Goal: Task Accomplishment & Management: Use online tool/utility

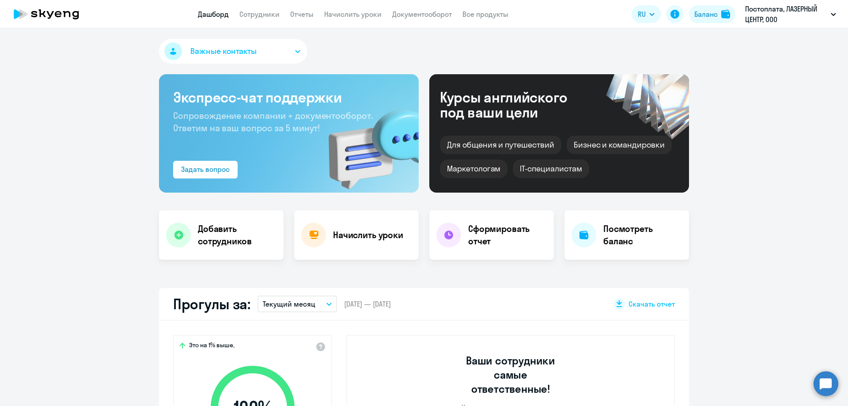
click at [351, 23] on app-header "Дашборд Сотрудники Отчеты Начислить уроки Документооборот Все продукты Дашборд …" at bounding box center [424, 14] width 848 height 28
click at [358, 18] on link "Начислить уроки" at bounding box center [352, 14] width 57 height 9
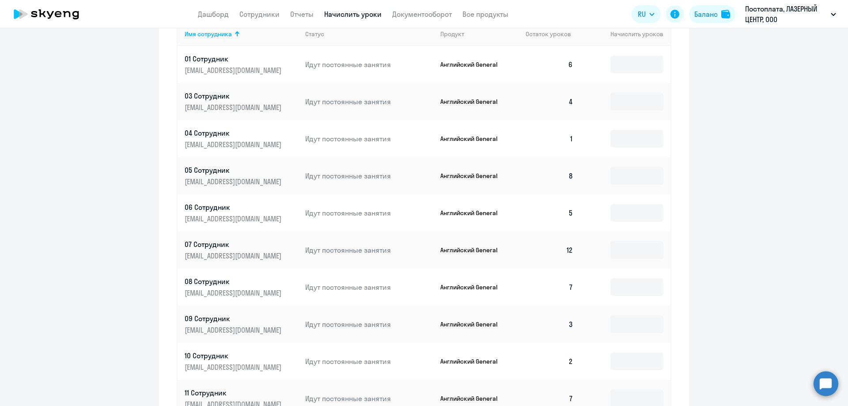
scroll to position [431, 0]
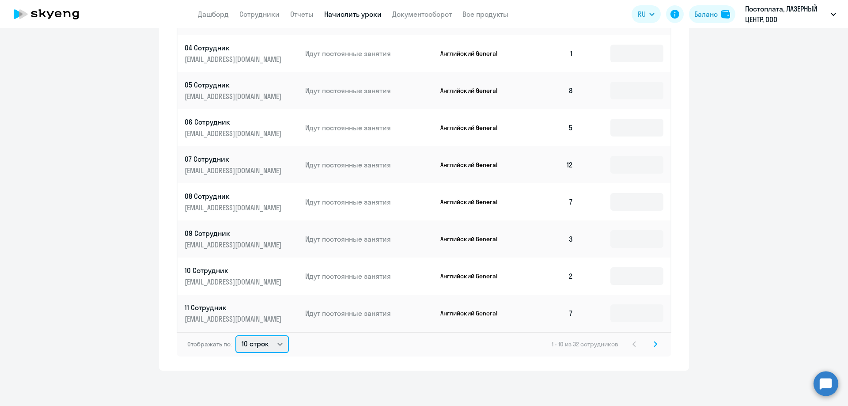
click at [263, 345] on select "10 строк 30 строк 50 строк" at bounding box center [261, 344] width 53 height 18
select select "50"
click at [235, 335] on select "10 строк 30 строк 50 строк" at bounding box center [261, 344] width 53 height 18
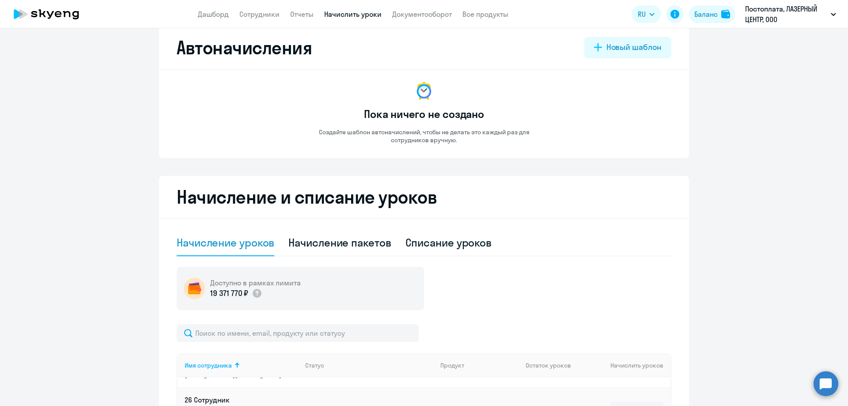
scroll to position [0, 0]
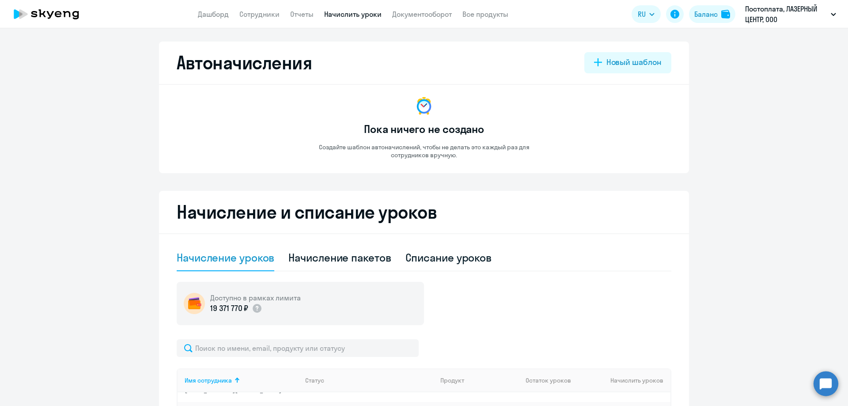
click at [210, 20] on app-header "Дашборд Сотрудники Отчеты Начислить уроки Документооборот Все продукты Дашборд …" at bounding box center [424, 14] width 848 height 28
click at [212, 12] on link "Дашборд" at bounding box center [213, 14] width 31 height 9
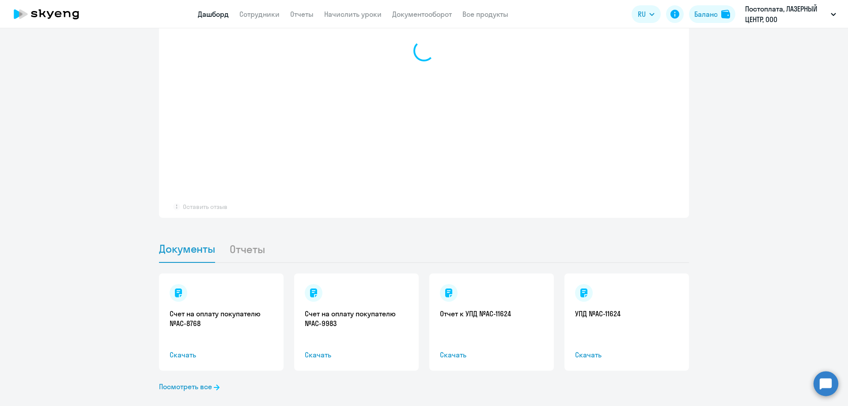
select select "30"
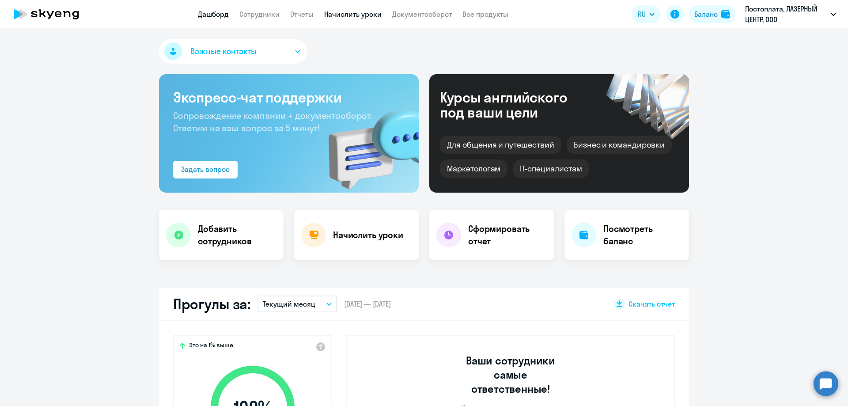
click at [341, 11] on link "Начислить уроки" at bounding box center [352, 14] width 57 height 9
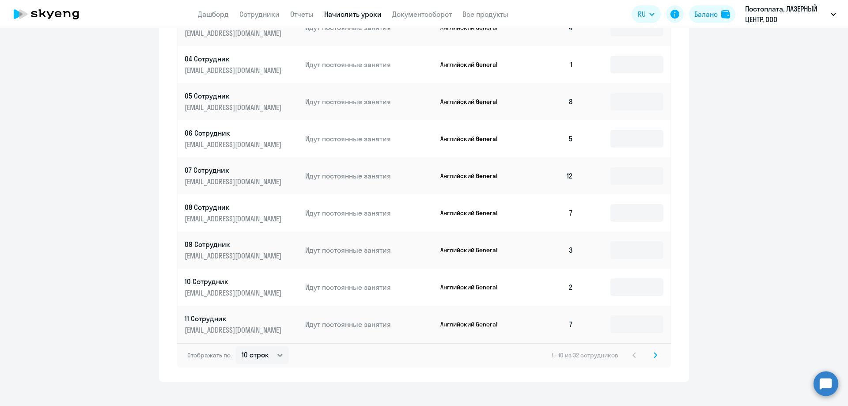
scroll to position [431, 0]
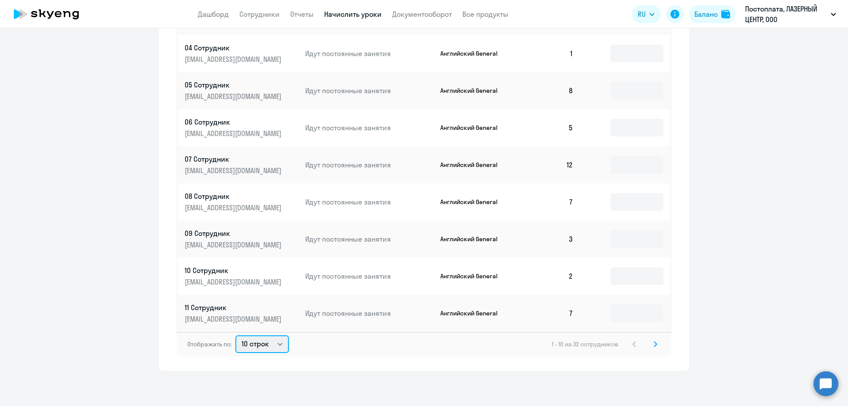
click at [262, 346] on select "10 строк 30 строк 50 строк" at bounding box center [261, 344] width 53 height 18
select select "50"
click at [235, 335] on select "10 строк 30 строк 50 строк" at bounding box center [261, 344] width 53 height 18
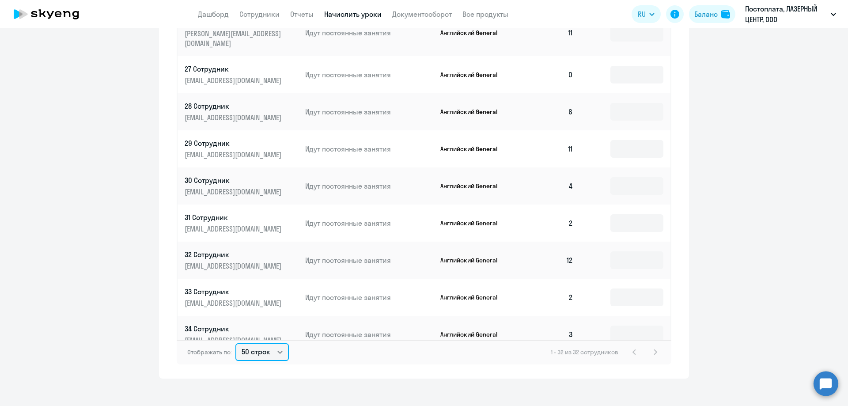
scroll to position [808, 0]
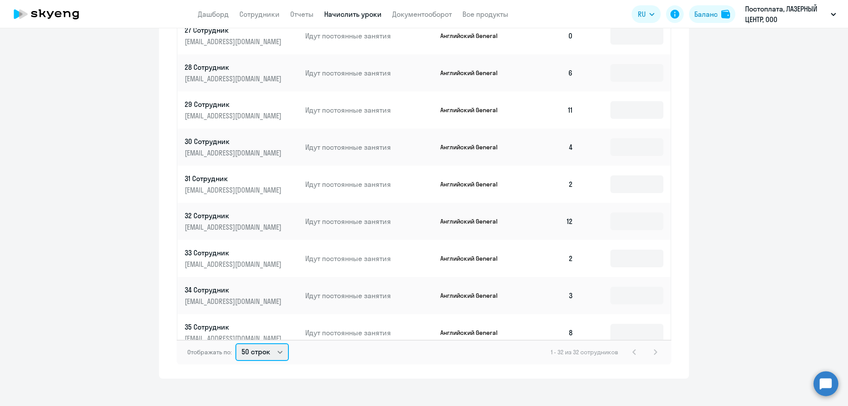
click at [266, 352] on select "10 строк 30 строк 50 строк" at bounding box center [261, 352] width 53 height 18
click at [207, 370] on div "Начисление и списание уроков Начисление уроков Начисление пакетов Списание урок…" at bounding box center [424, 68] width 530 height 619
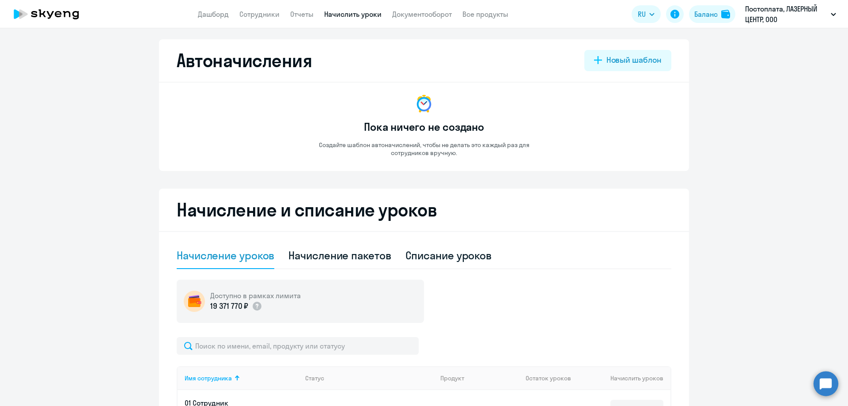
scroll to position [0, 0]
